Goal: Complete application form: Complete application form

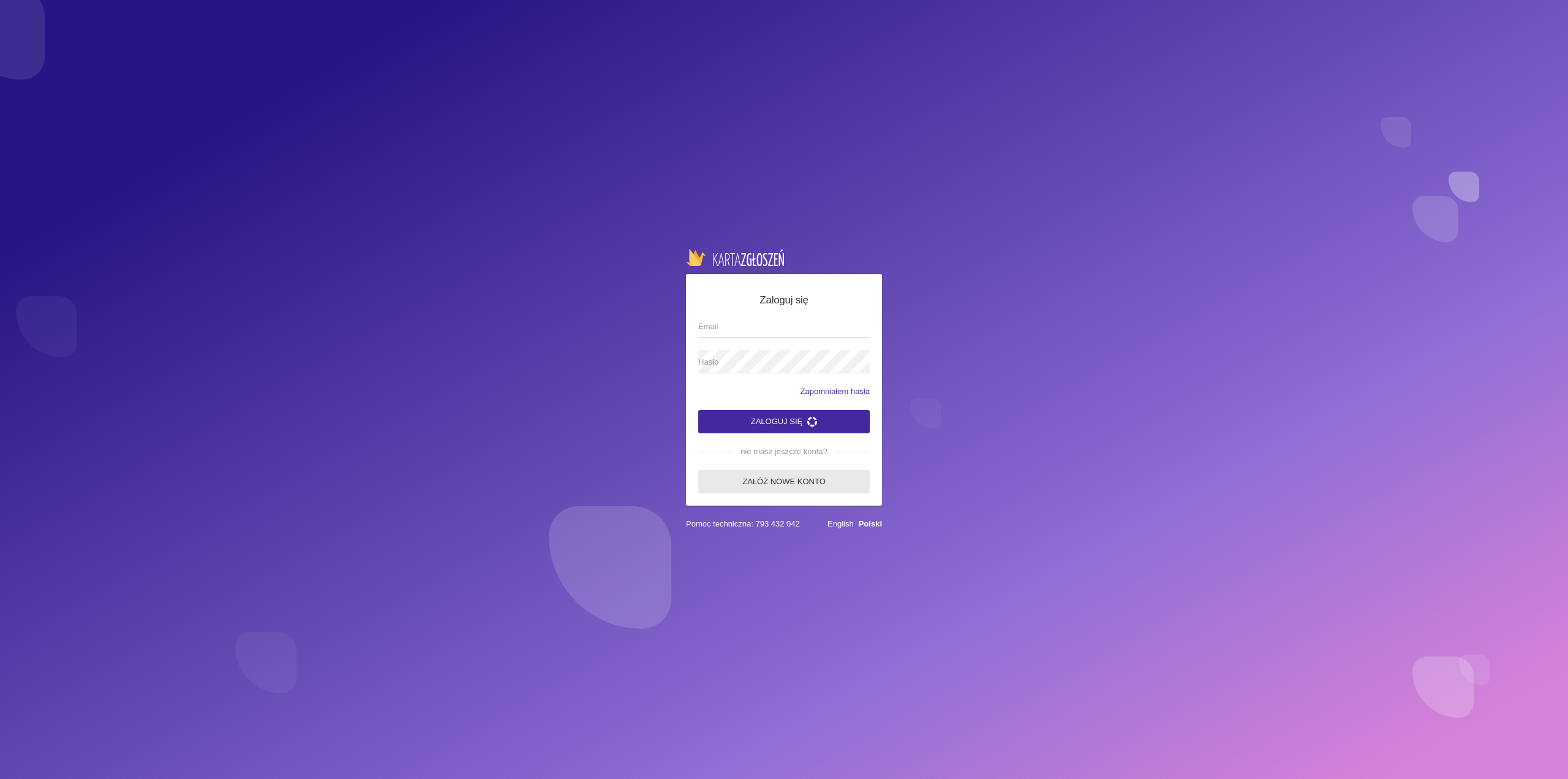
click at [777, 480] on link "Załóż nowe konto" at bounding box center [783, 482] width 171 height 23
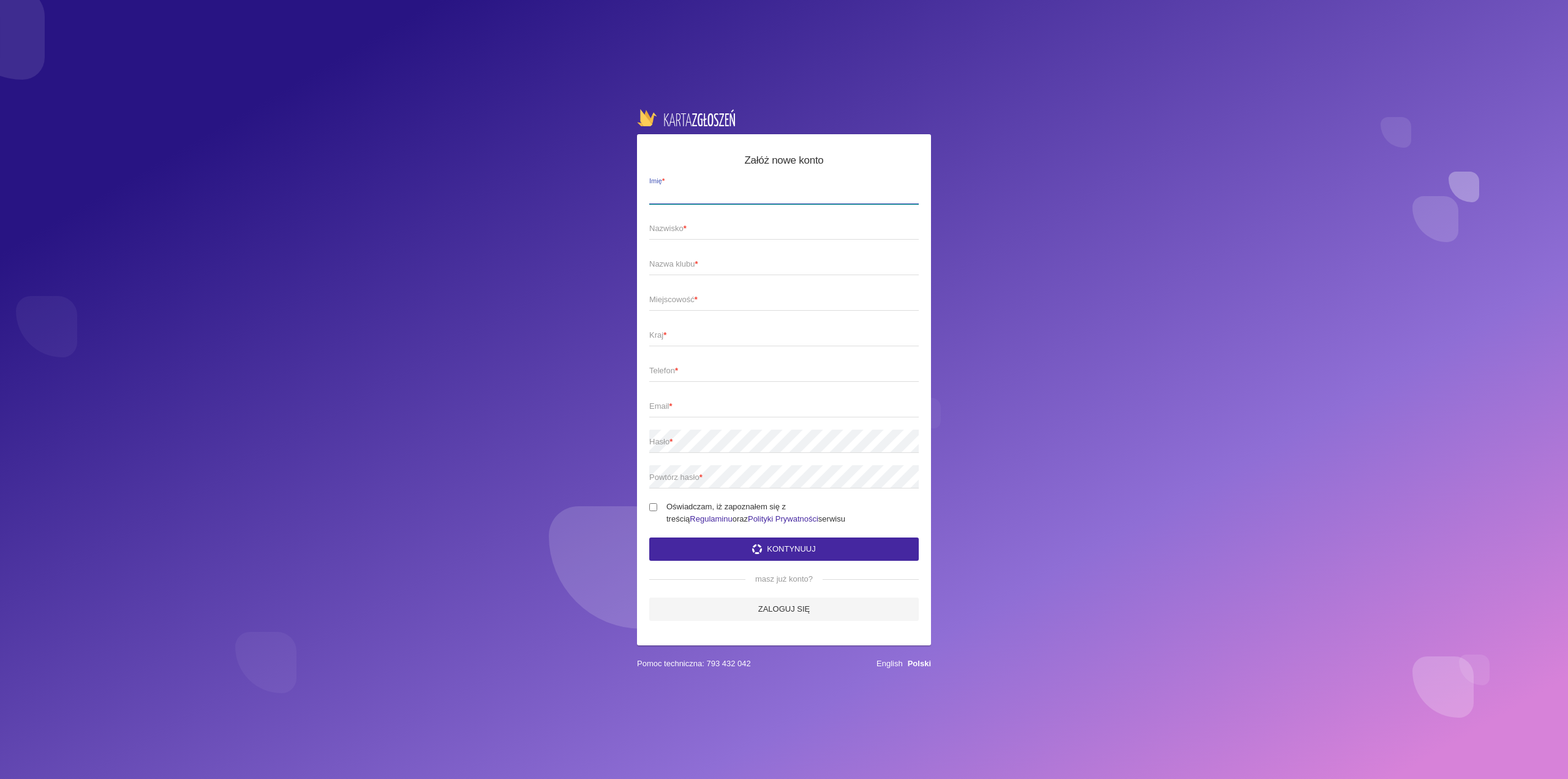
click at [725, 197] on input "Imię *" at bounding box center [784, 193] width 270 height 23
type input "[PERSON_NAME]"
type input "Gielmuda"
type input "BARTEK"
type input "G"
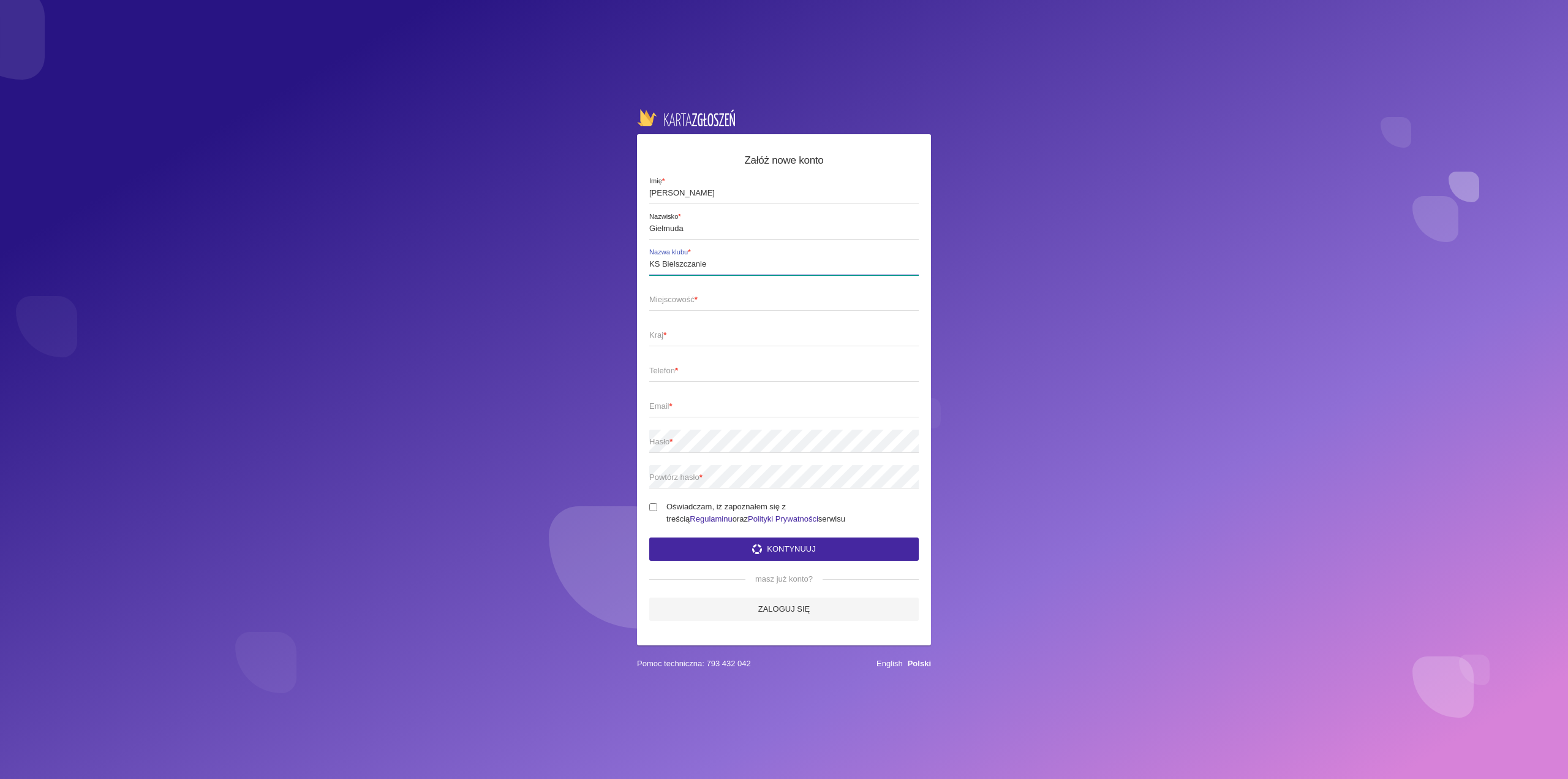
type input "KS Bielszczanie"
type input "Bielsko-Biała"
type input "Polska"
type input "2"
type input "[PHONE_NUMBER]"
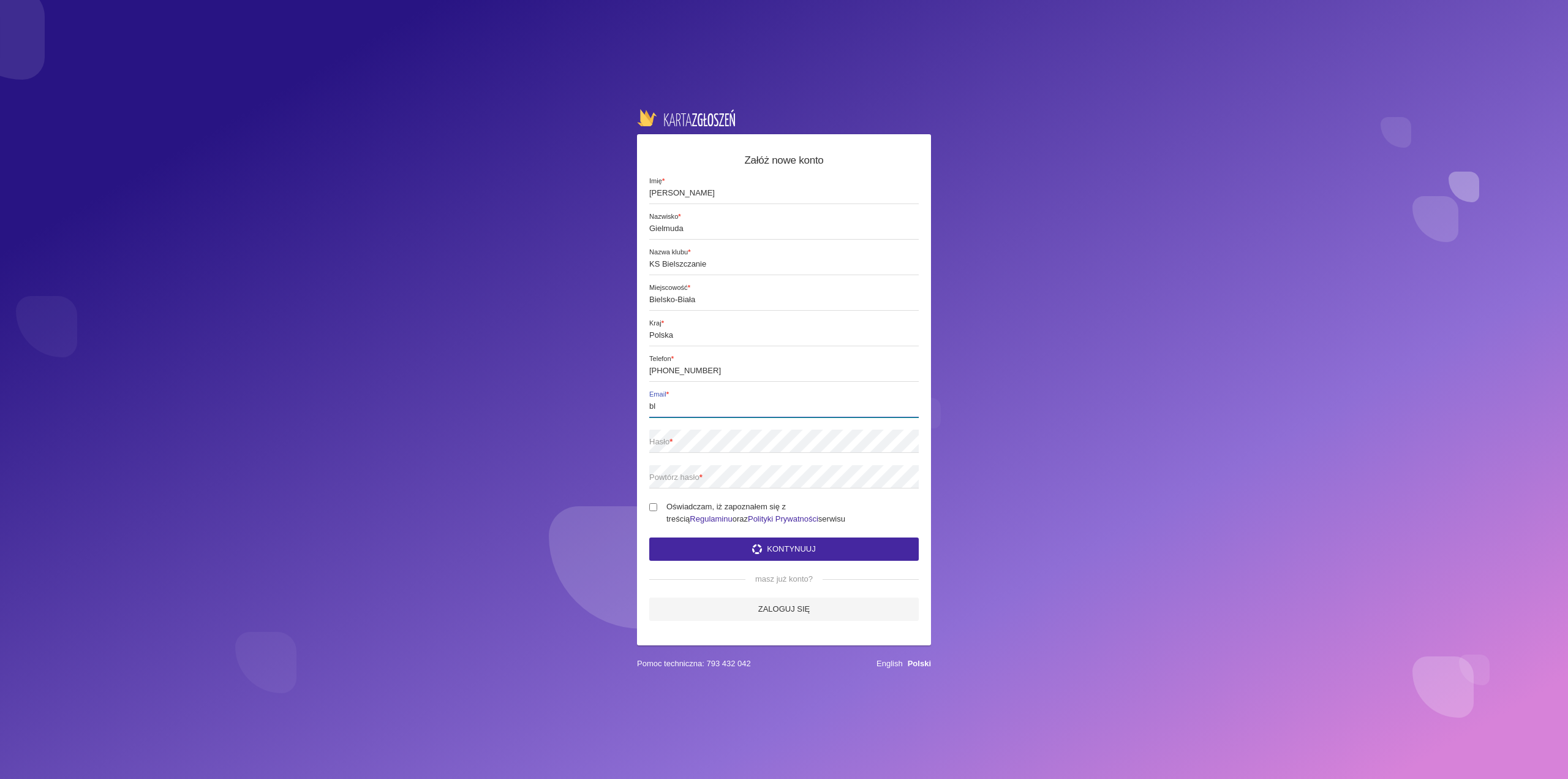
type input "b"
type input "[EMAIL_ADDRESS][DOMAIN_NAME]"
click at [657, 502] on label "Oświadczam, iż zapoznałem się z treścią Regulaminu oraz Polityki Prywatności se…" at bounding box center [784, 513] width 270 height 25
click at [657, 503] on input "Oświadczam, iż zapoznałem się z treścią Regulaminu oraz Polityki Prywatności se…" at bounding box center [654, 507] width 8 height 8
checkbox input "true"
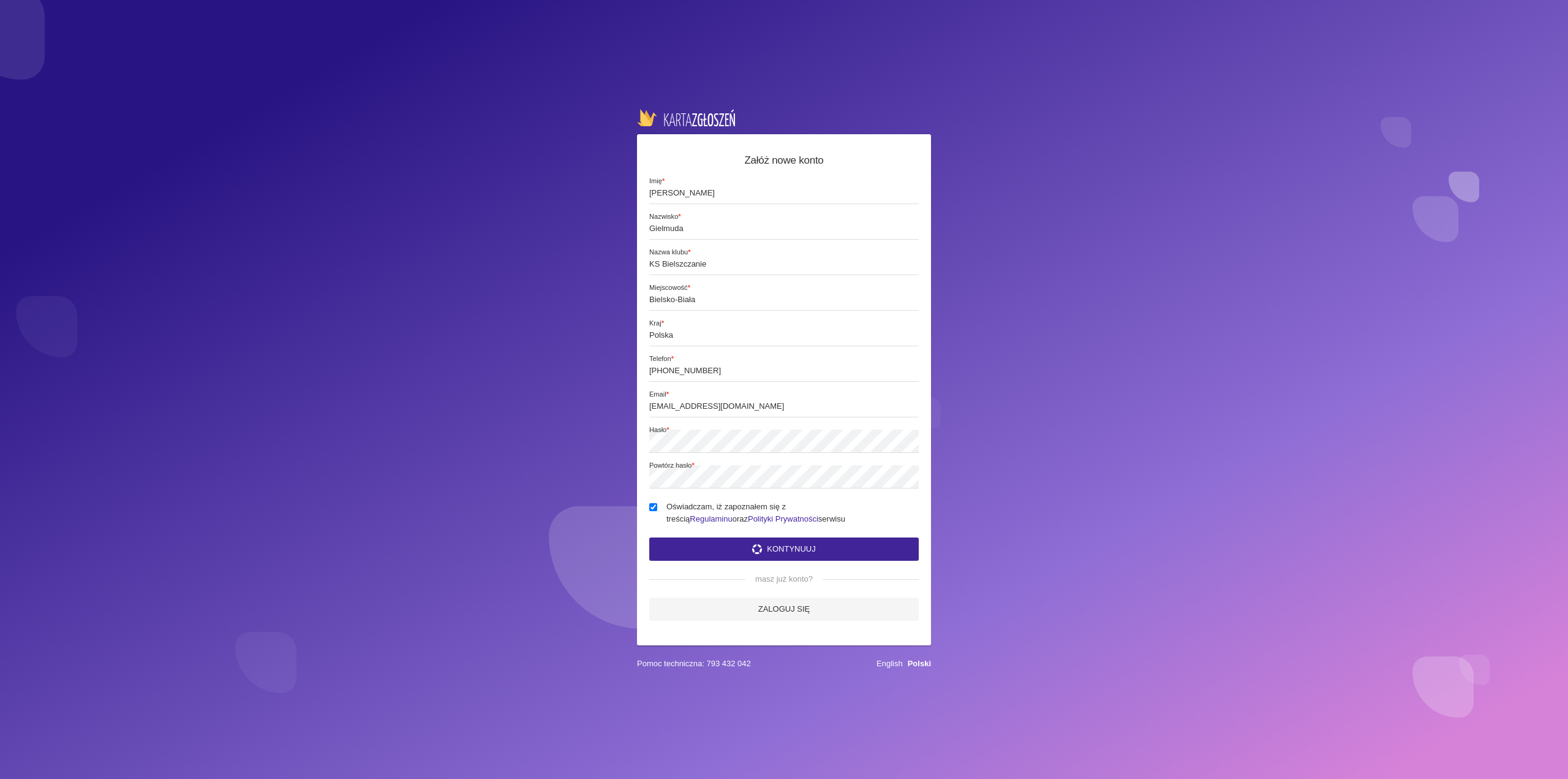
click at [794, 544] on button "Kontynuuj" at bounding box center [784, 549] width 270 height 23
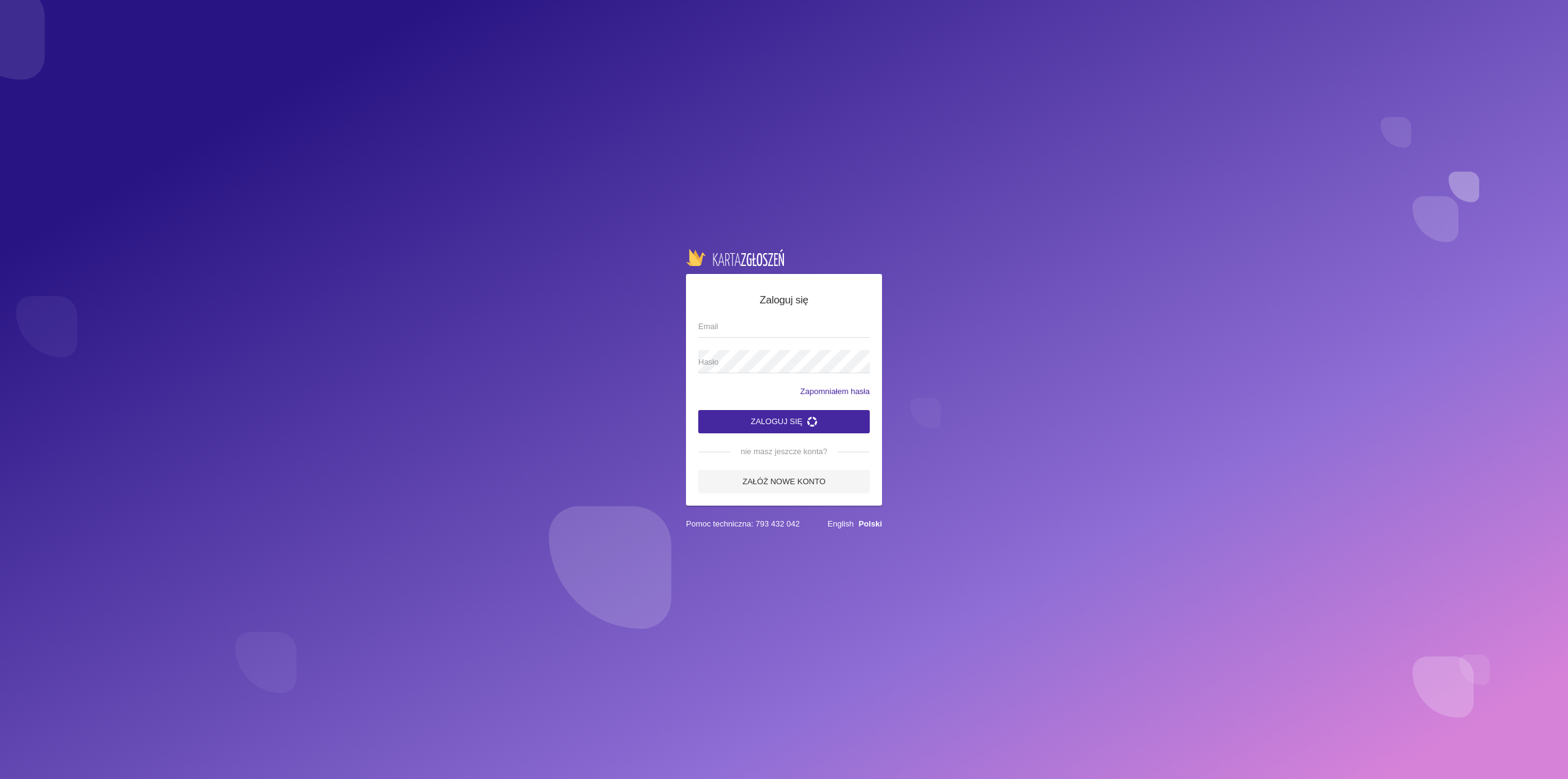
click at [757, 321] on span "Email" at bounding box center [777, 327] width 159 height 12
click at [757, 321] on input "Email" at bounding box center [783, 326] width 171 height 23
click at [755, 329] on input "Email" at bounding box center [783, 326] width 171 height 23
type input "[EMAIL_ADDRESS][DOMAIN_NAME]"
click at [789, 420] on button "Zaloguj się" at bounding box center [783, 422] width 171 height 23
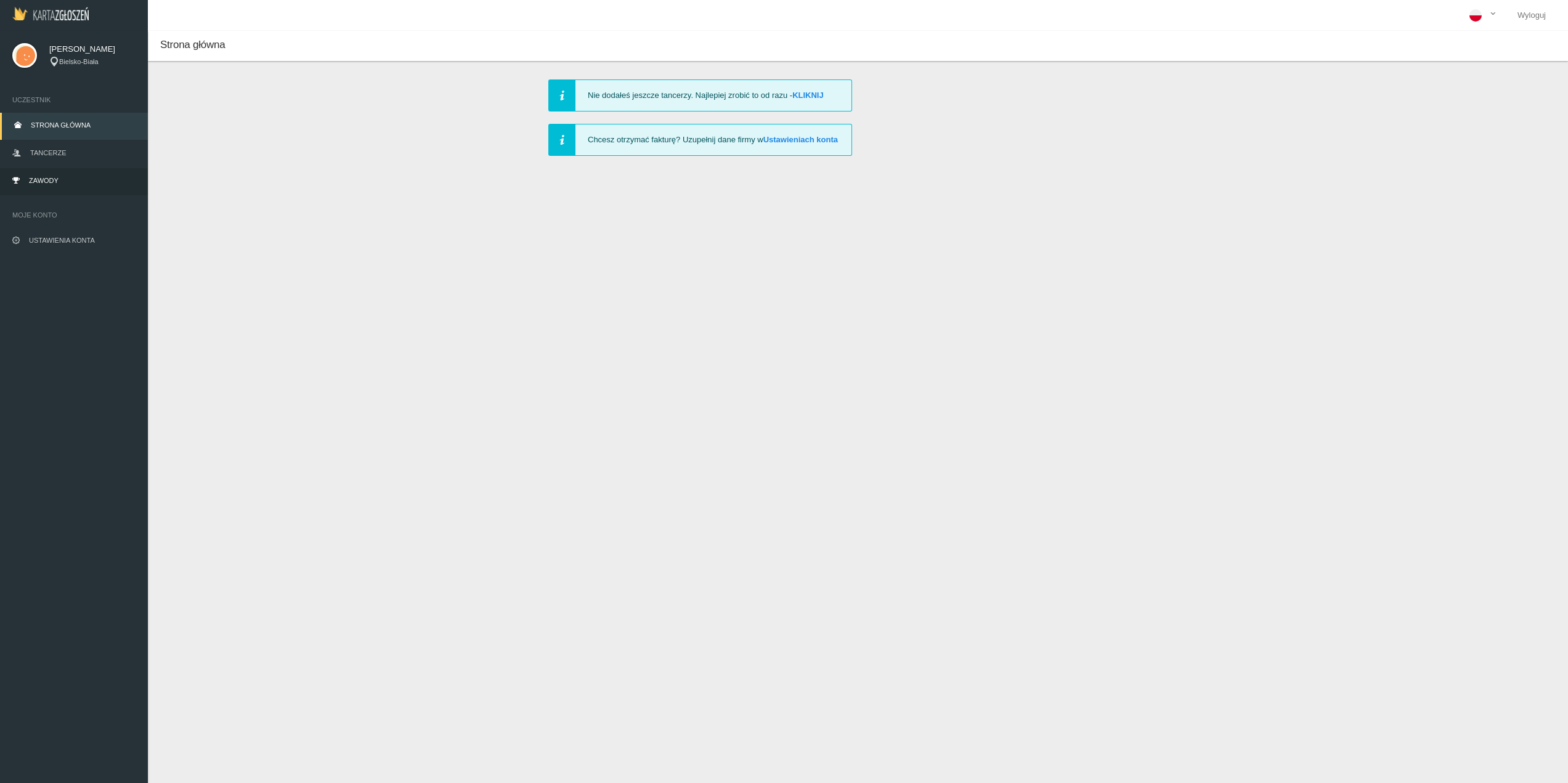
click at [50, 178] on span "Zawody" at bounding box center [43, 180] width 30 height 8
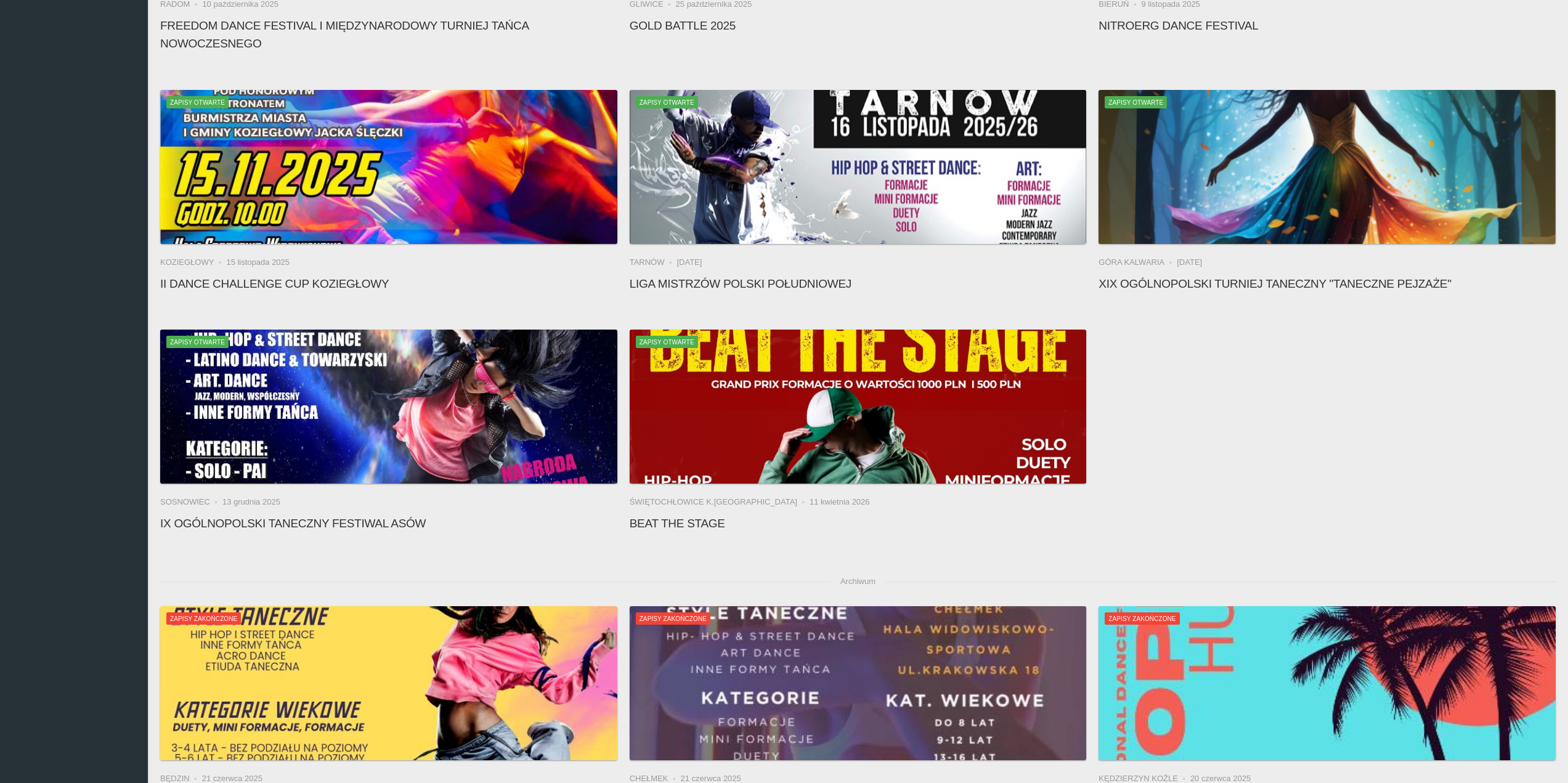
scroll to position [123, 0]
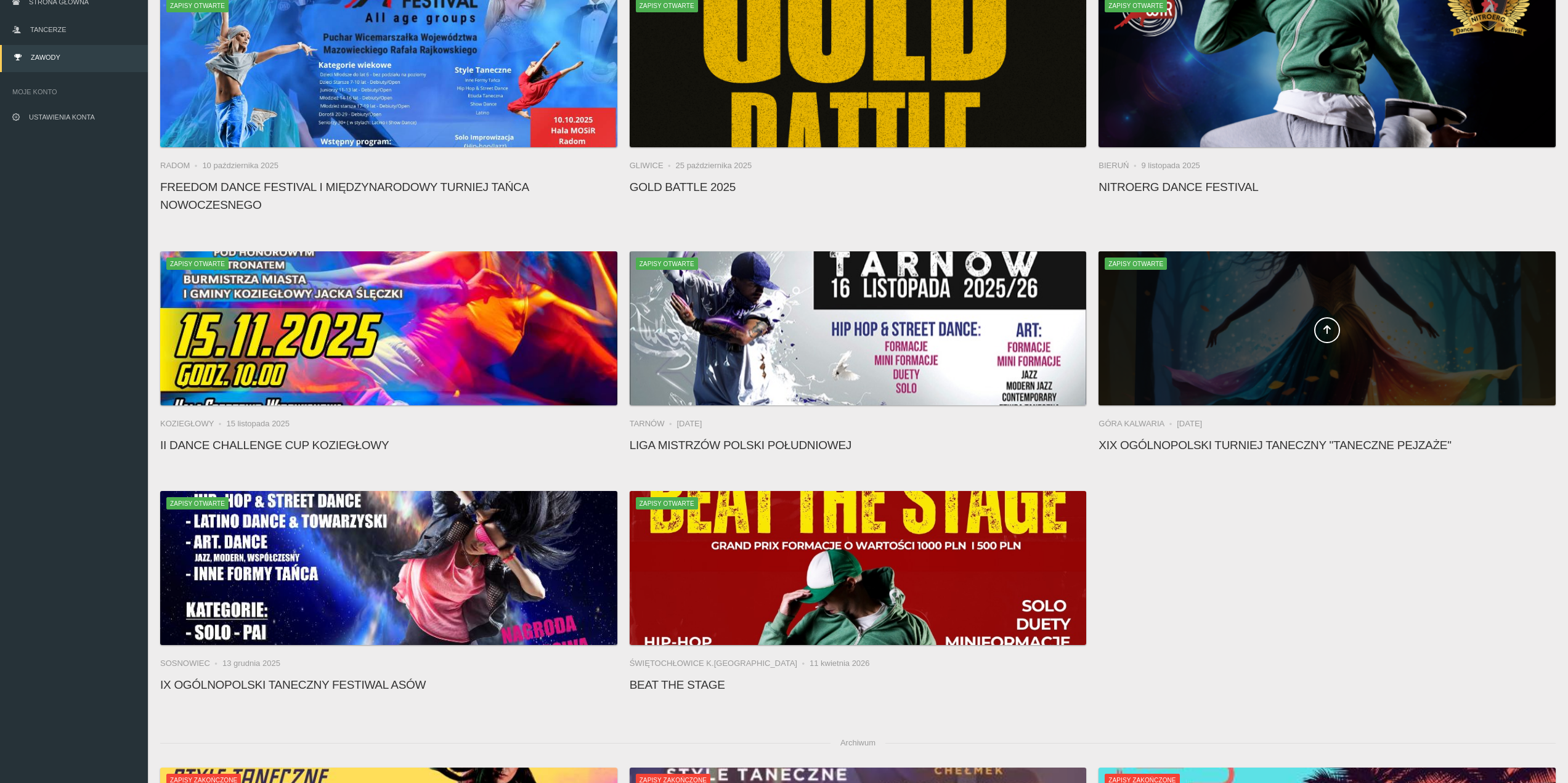
click at [1239, 356] on div at bounding box center [1326, 328] width 457 height 154
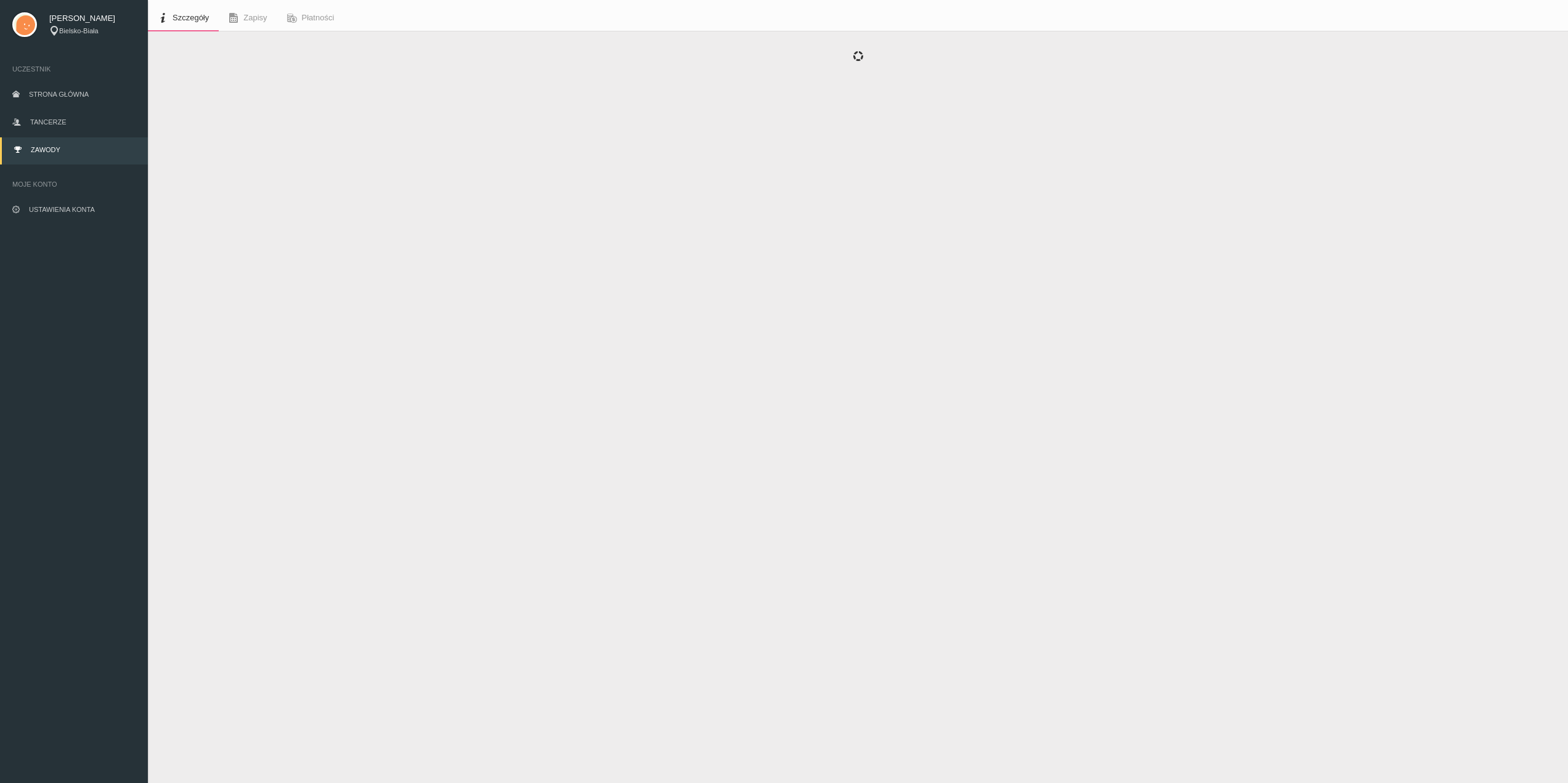
scroll to position [31, 0]
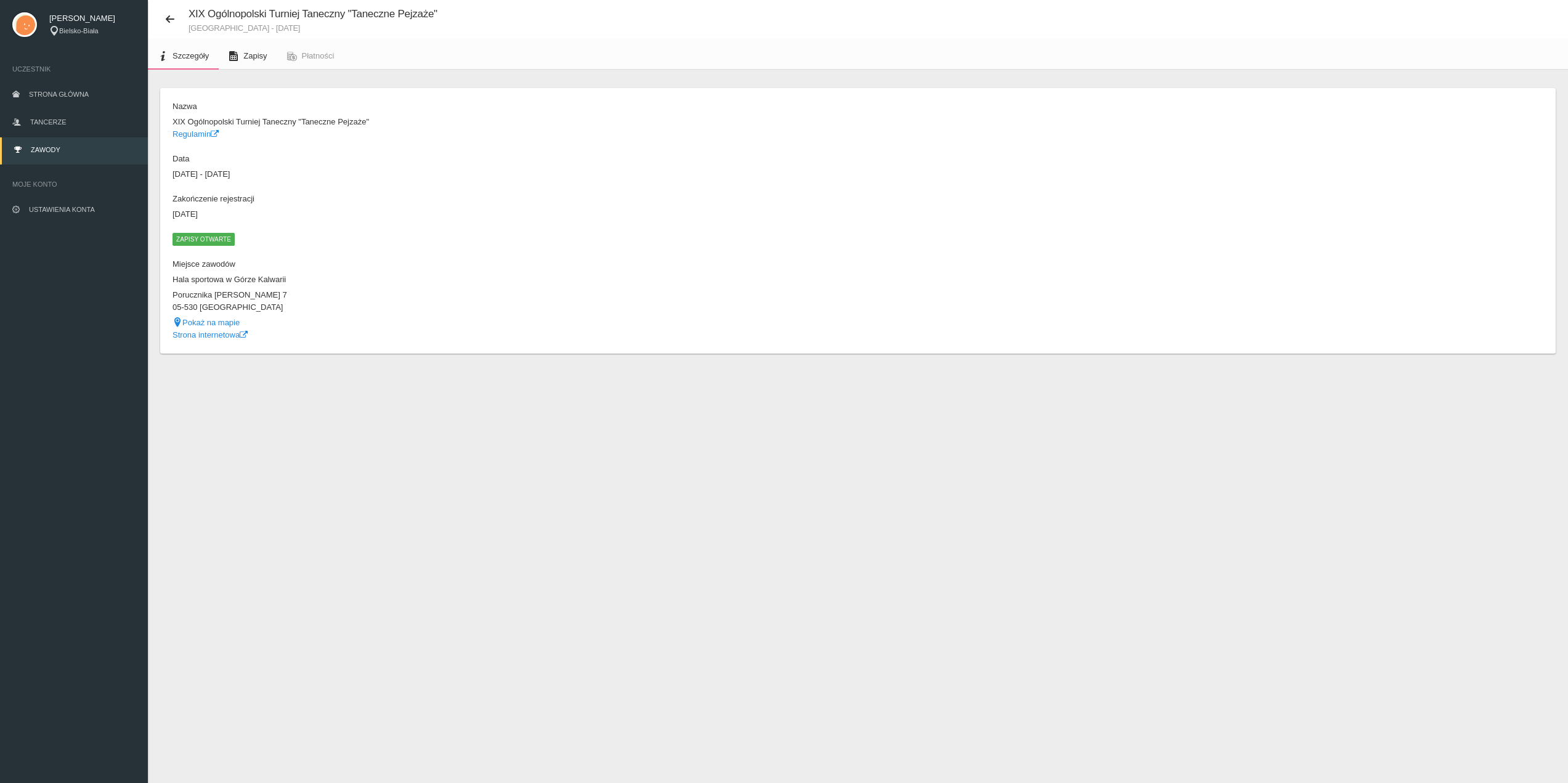
click at [253, 57] on span "Zapisy" at bounding box center [255, 55] width 23 height 9
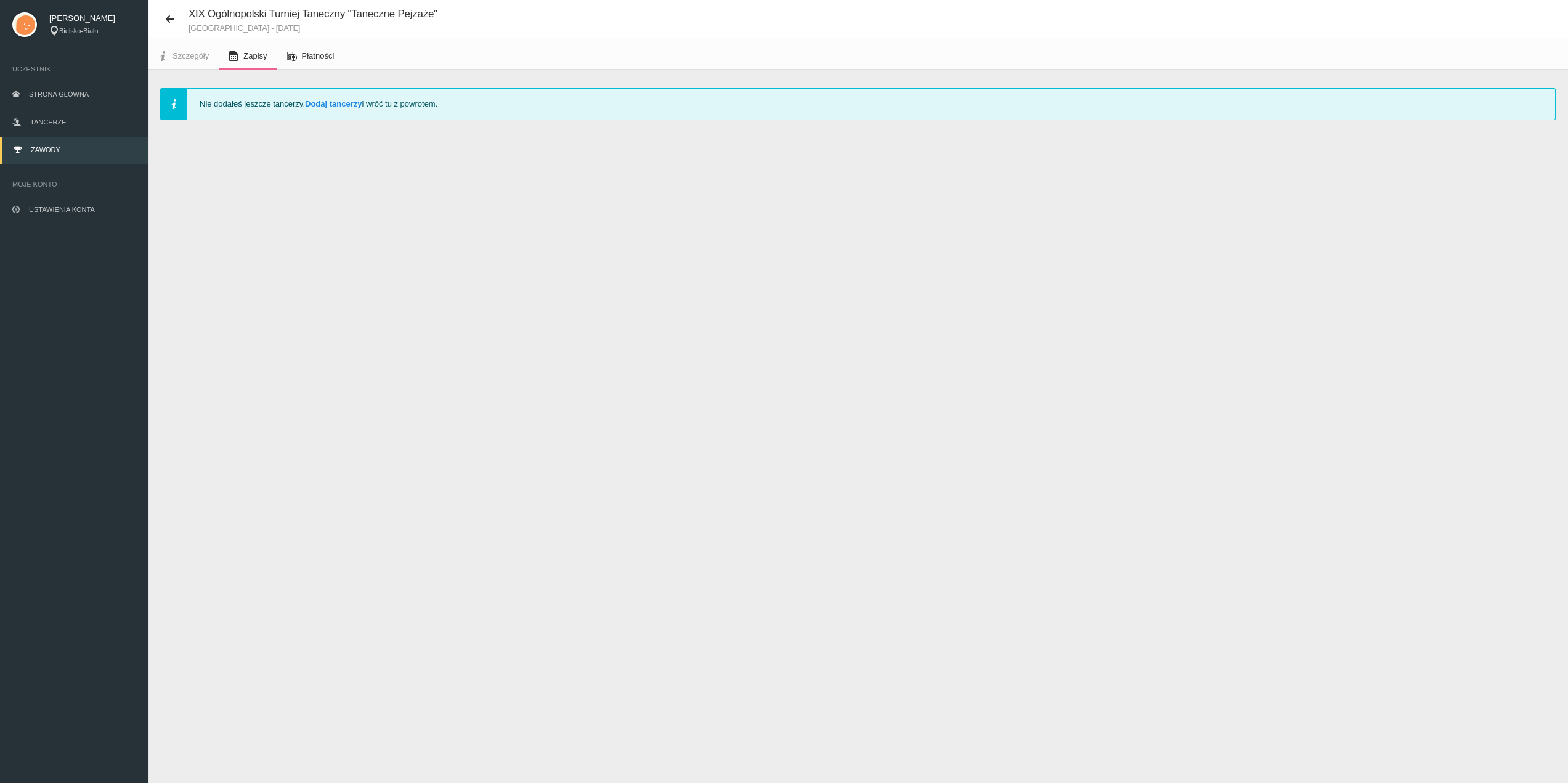
click at [317, 56] on span "Płatności" at bounding box center [318, 55] width 33 height 9
click at [183, 57] on span "Szczegóły" at bounding box center [190, 55] width 36 height 9
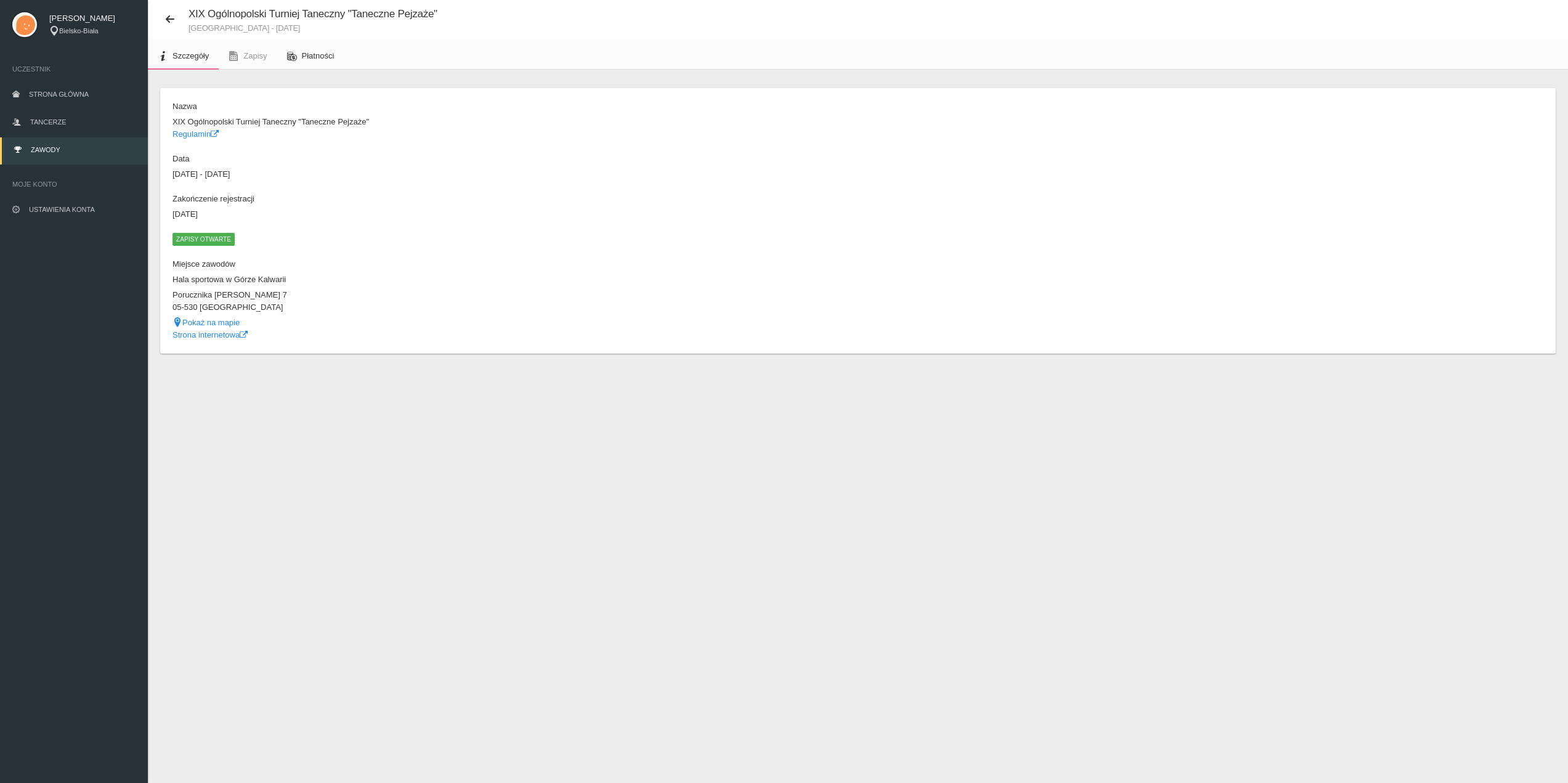
click at [311, 54] on span "Płatności" at bounding box center [318, 55] width 33 height 9
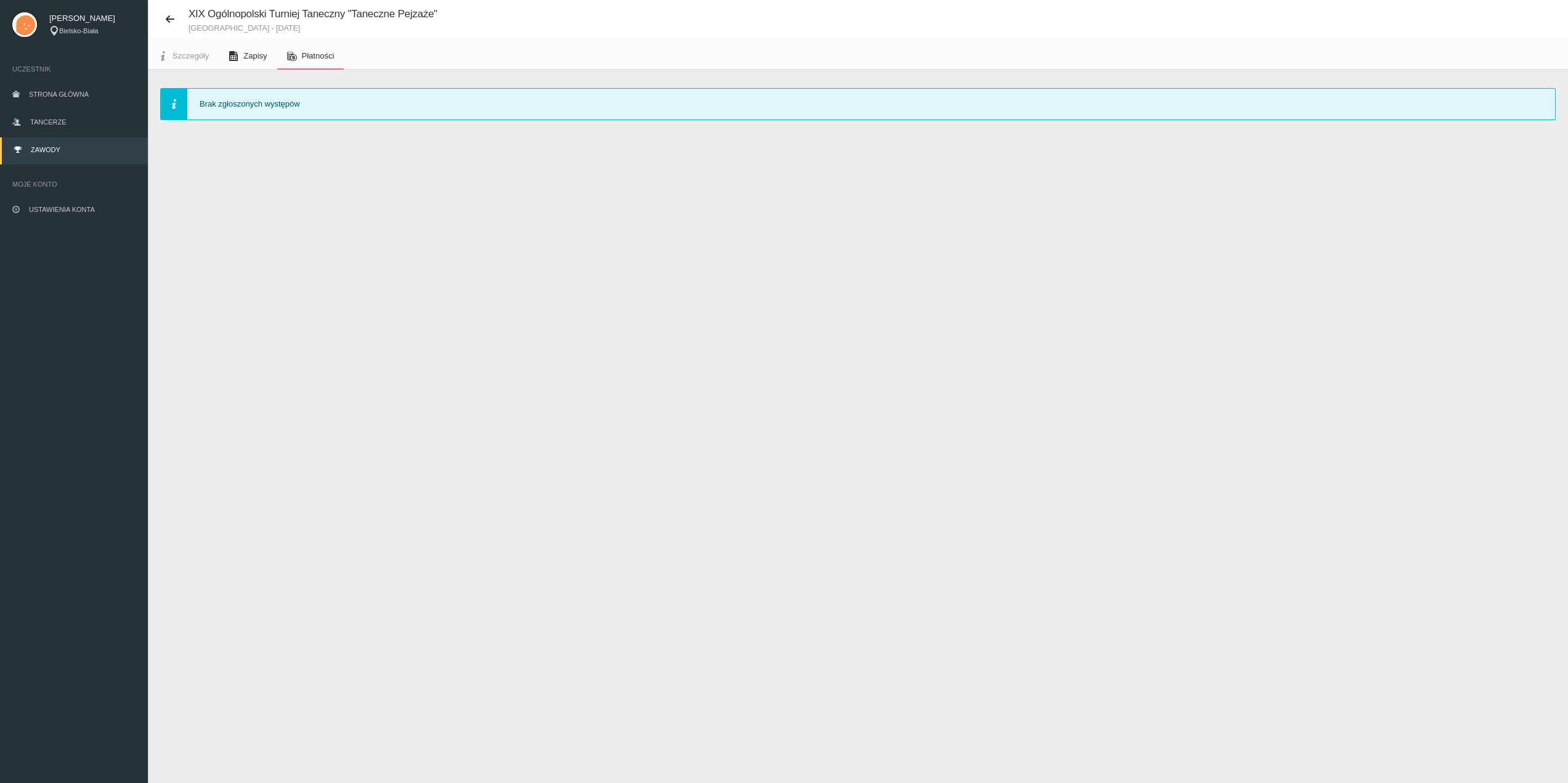
click at [242, 54] on link "Zapisy" at bounding box center [247, 56] width 58 height 27
click at [204, 52] on span "Szczegóły" at bounding box center [190, 55] width 36 height 9
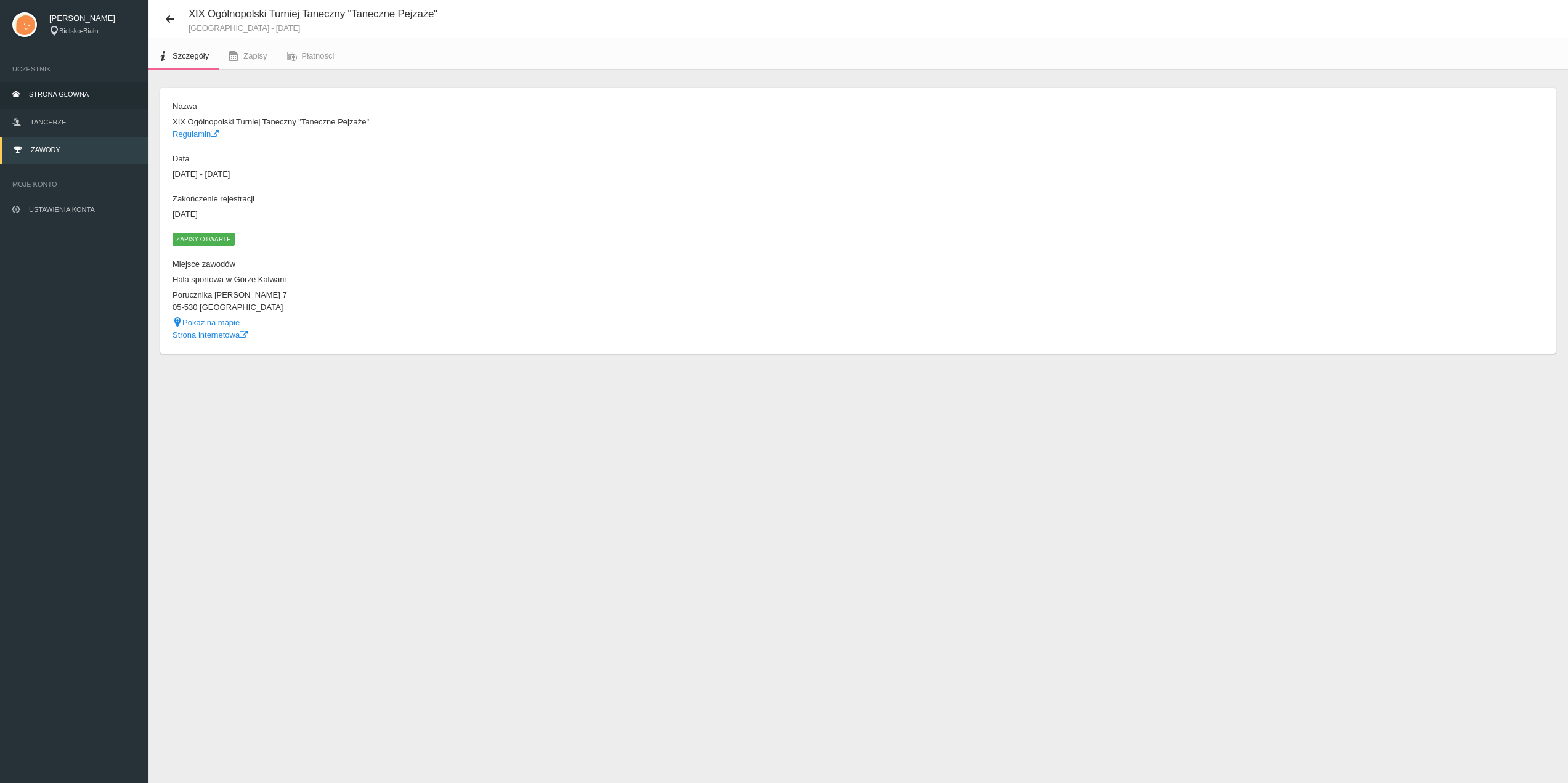
click at [52, 92] on span "Strona główna" at bounding box center [58, 94] width 60 height 8
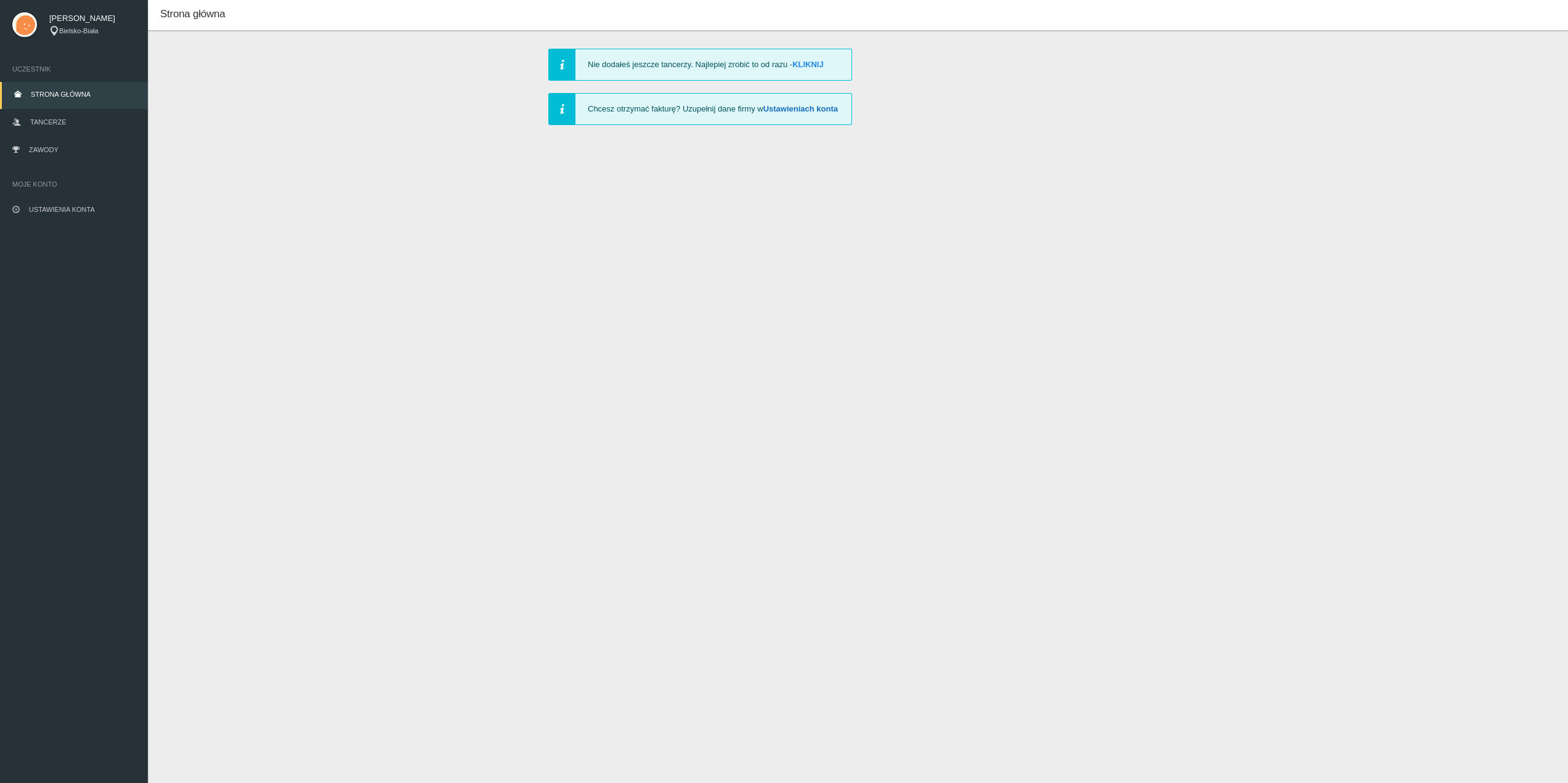
click at [786, 106] on link "Ustawieniach konta" at bounding box center [800, 109] width 75 height 9
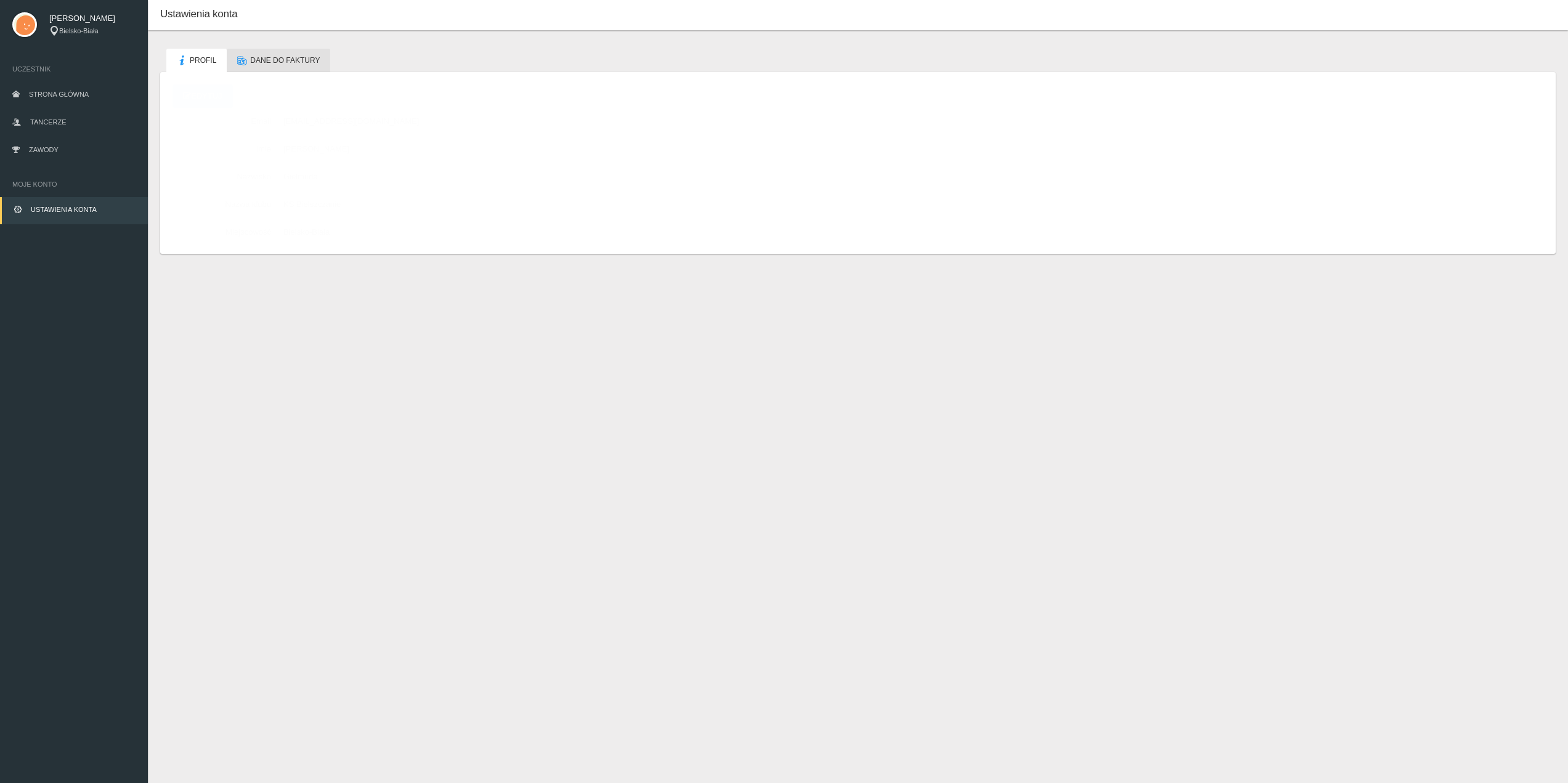
click at [291, 58] on span "Dane do faktury" at bounding box center [284, 60] width 69 height 9
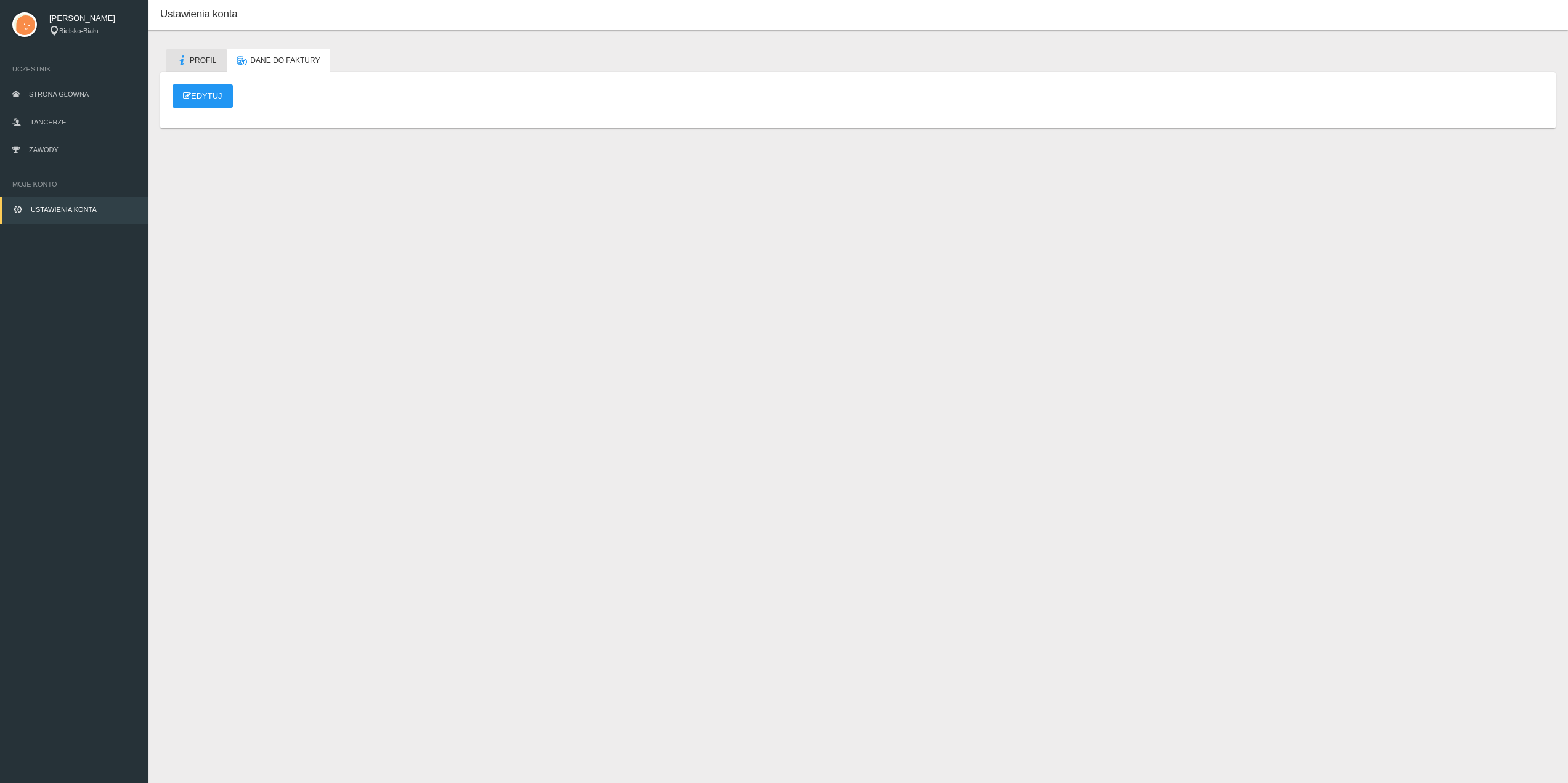
click at [205, 60] on span "Profil" at bounding box center [203, 60] width 27 height 9
